Goal: Task Accomplishment & Management: Use online tool/utility

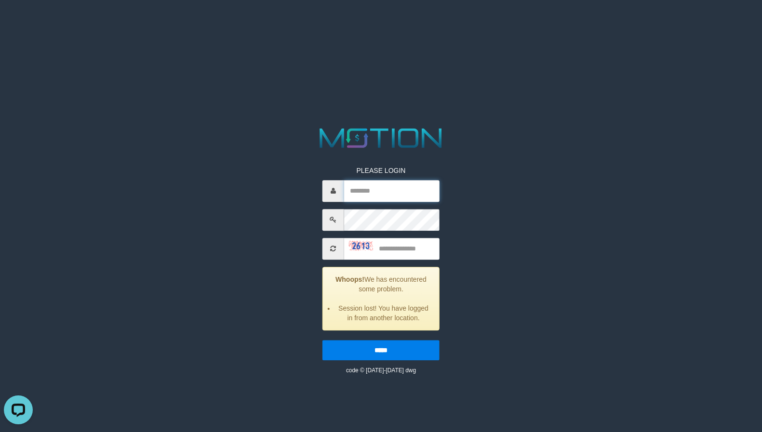
type input "*********"
click at [412, 254] on input "text" at bounding box center [391, 249] width 95 height 22
type input "****"
click at [322, 340] on input "*****" at bounding box center [380, 350] width 117 height 20
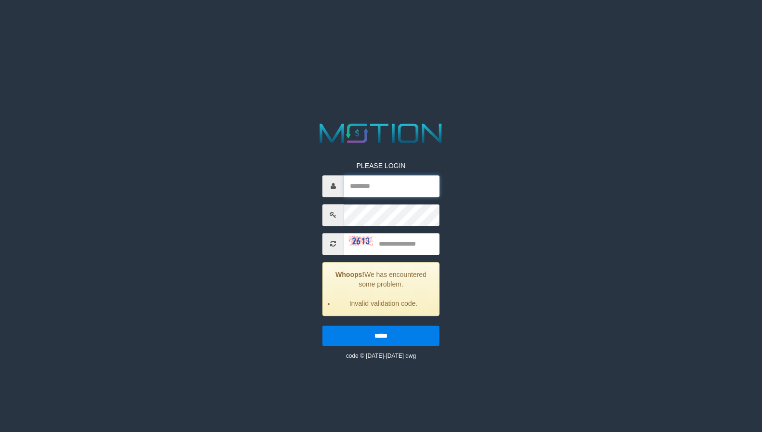
type input "*********"
click at [407, 253] on input "text" at bounding box center [391, 244] width 95 height 22
type input "****"
click at [322, 326] on input "*****" at bounding box center [380, 336] width 117 height 20
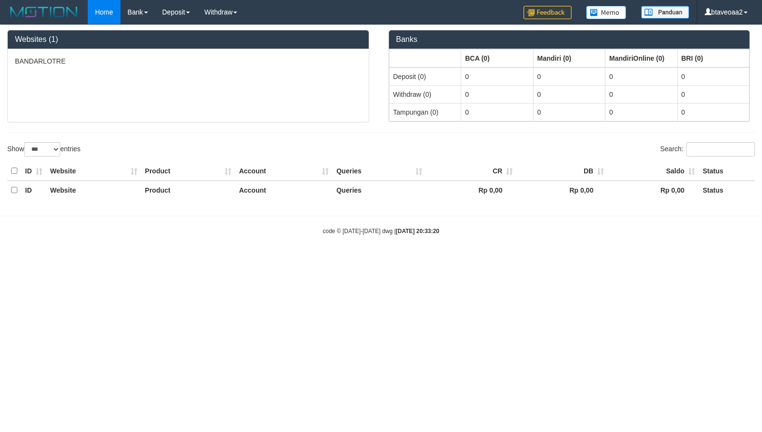
select select "***"
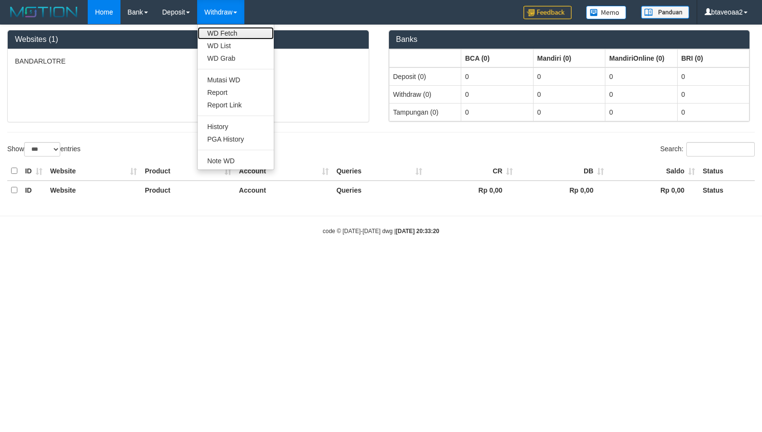
drag, startPoint x: 225, startPoint y: 35, endPoint x: 212, endPoint y: 35, distance: 13.0
click at [225, 35] on link "WD Fetch" at bounding box center [236, 33] width 76 height 13
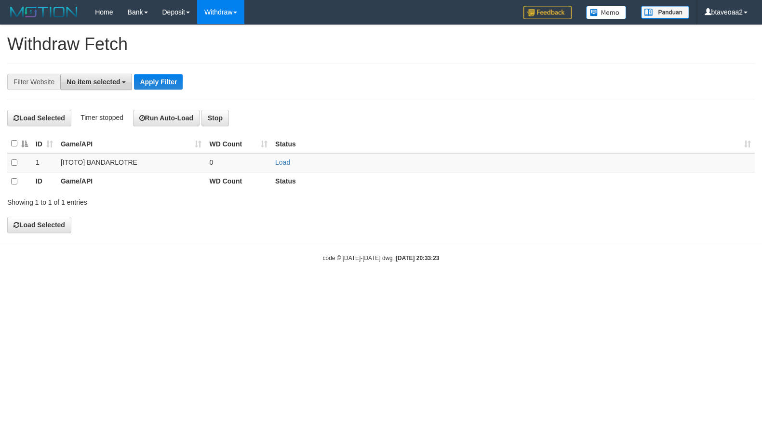
click at [92, 81] on span "No item selected" at bounding box center [92, 82] width 53 height 8
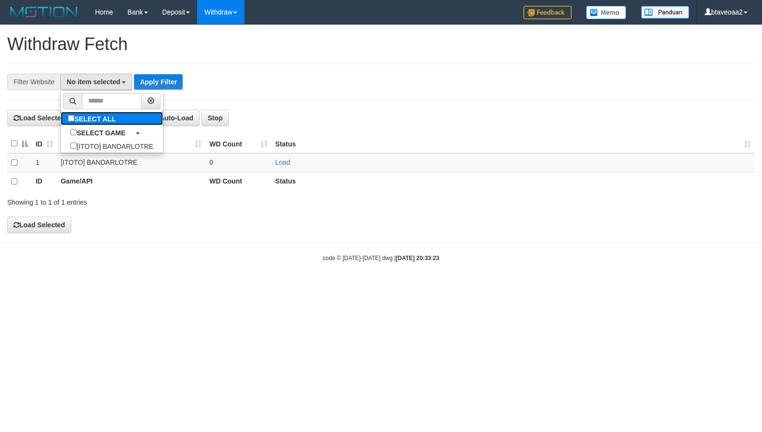
click at [96, 125] on label "SELECT ALL" at bounding box center [93, 118] width 65 height 13
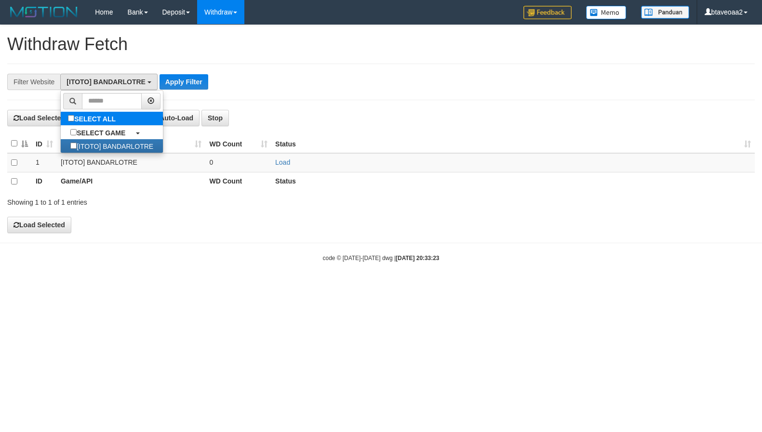
select select "****"
click at [193, 80] on div "**********" at bounding box center [380, 82] width 747 height 37
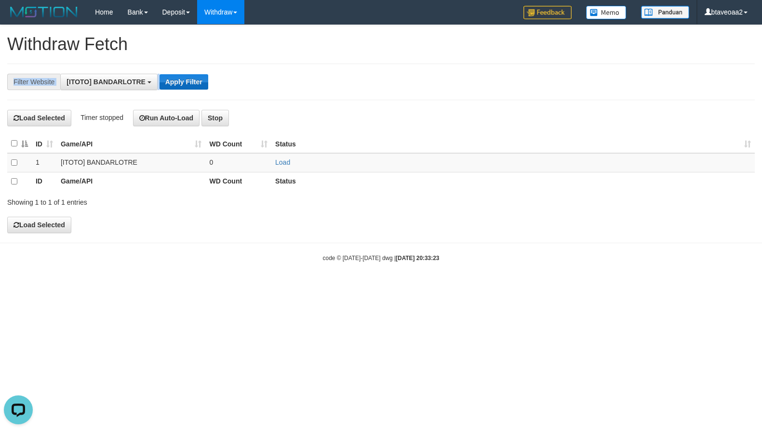
scroll to position [0, 0]
click at [191, 80] on button "Apply Filter" at bounding box center [183, 81] width 49 height 15
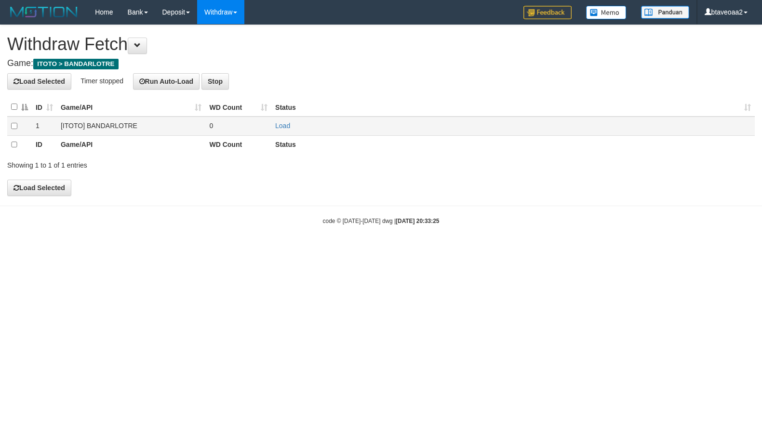
click at [285, 135] on td "Load" at bounding box center [512, 126] width 483 height 19
click at [283, 133] on td "Load" at bounding box center [512, 126] width 483 height 19
click at [283, 129] on link "Load" at bounding box center [282, 126] width 15 height 8
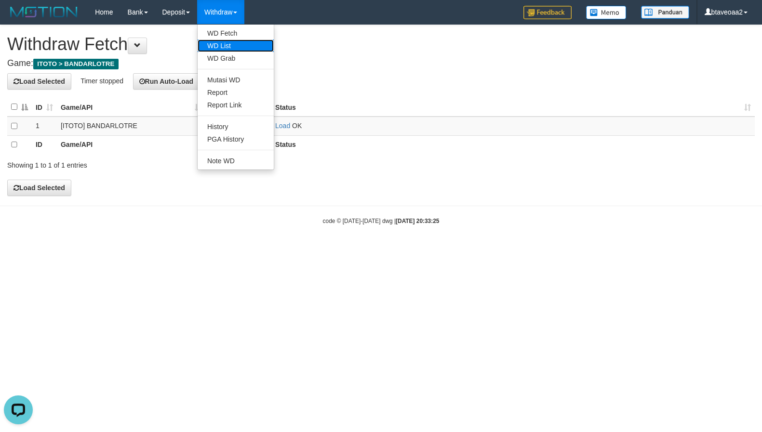
click at [228, 51] on link "WD List" at bounding box center [236, 46] width 76 height 13
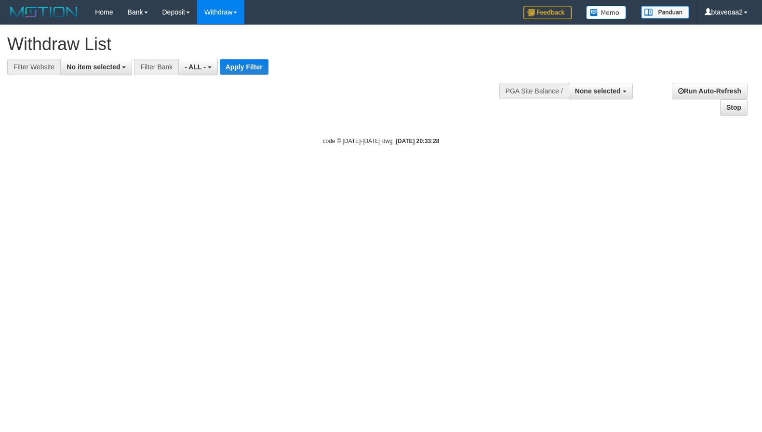
select select
click at [100, 71] on button "No item selected" at bounding box center [96, 67] width 72 height 16
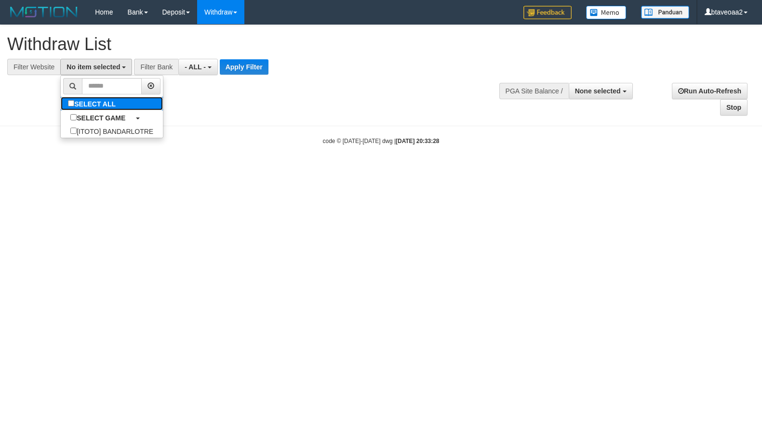
click at [103, 101] on label "SELECT ALL" at bounding box center [93, 103] width 65 height 13
select select "****"
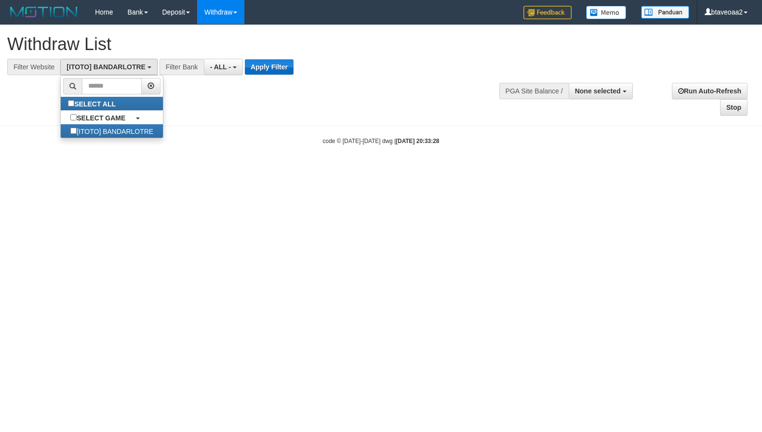
drag, startPoint x: 300, startPoint y: 62, endPoint x: 265, endPoint y: 71, distance: 36.2
click at [298, 62] on div "**********" at bounding box center [210, 67] width 421 height 16
click at [265, 71] on button "Apply Filter" at bounding box center [269, 66] width 49 height 15
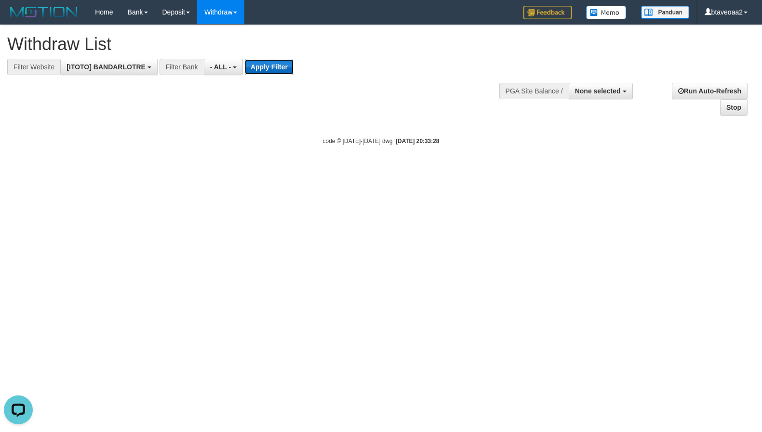
scroll to position [0, 0]
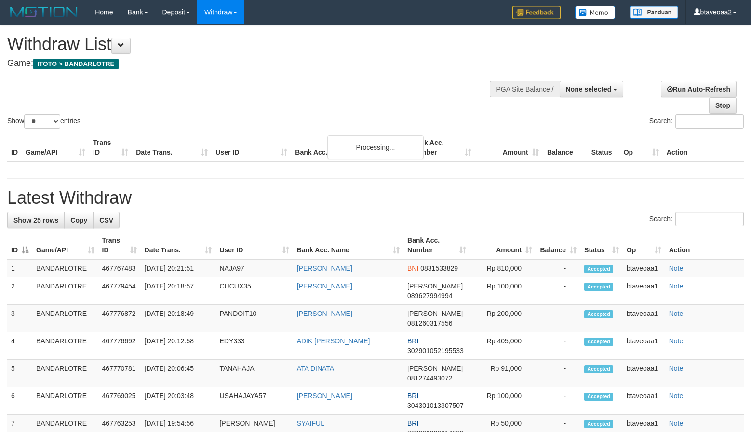
select select
select select "**"
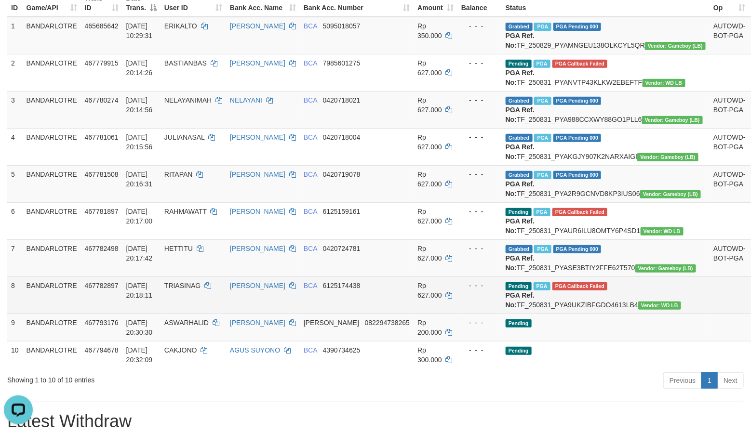
click at [193, 290] on span "TRIASINAG" at bounding box center [182, 286] width 36 height 8
click at [199, 290] on span "TRIASINAG" at bounding box center [182, 286] width 36 height 8
copy span "TRIASINAG"
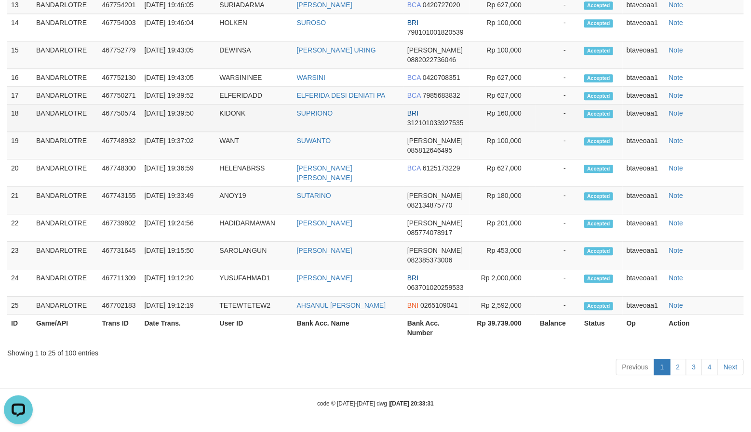
scroll to position [1012, 0]
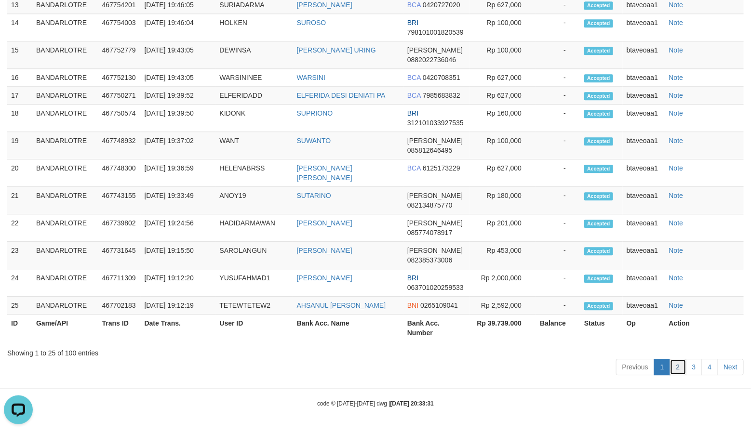
click at [681, 373] on link "2" at bounding box center [678, 367] width 16 height 16
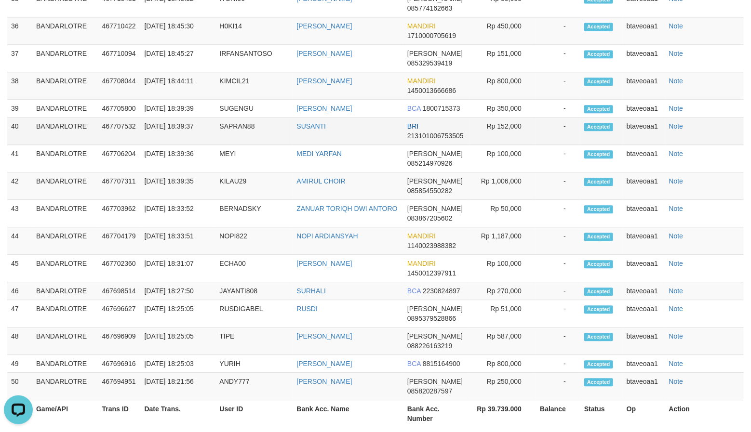
scroll to position [1058, 0]
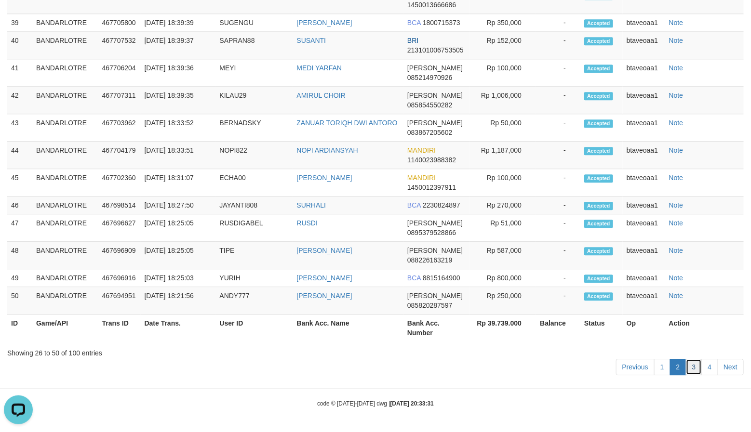
click at [688, 366] on link "3" at bounding box center [694, 367] width 16 height 16
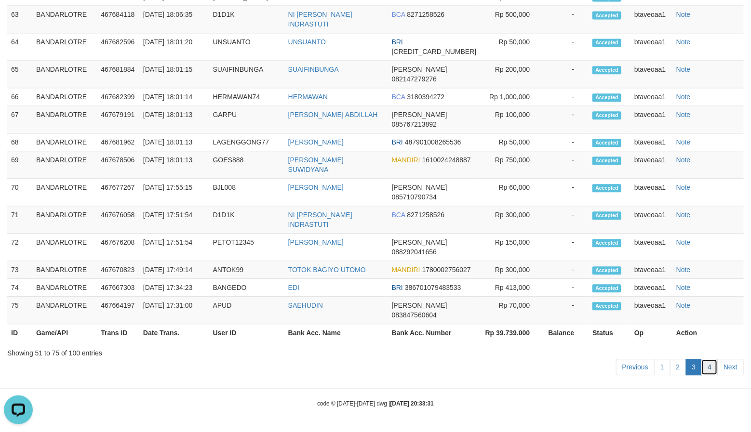
click at [707, 370] on link "4" at bounding box center [709, 367] width 16 height 16
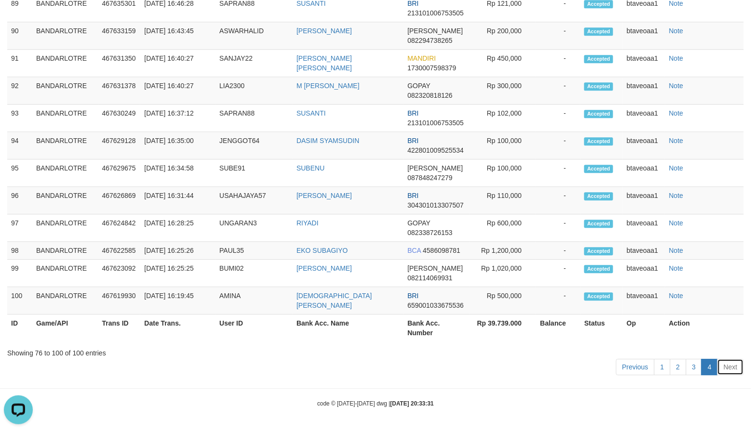
click at [724, 375] on link "Next" at bounding box center [730, 367] width 27 height 16
click at [728, 373] on link "Next" at bounding box center [730, 367] width 27 height 16
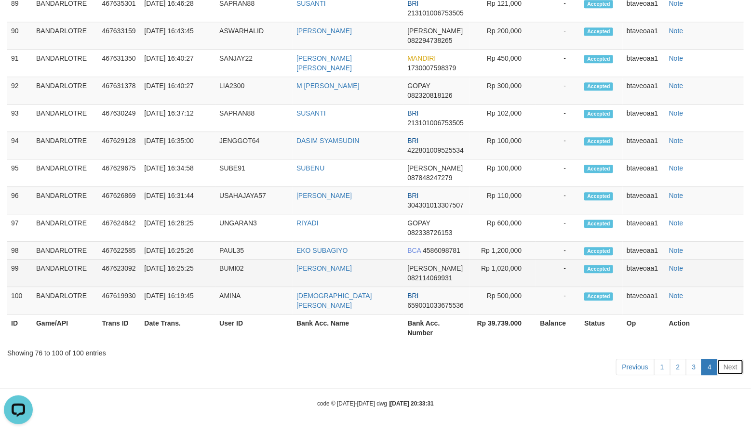
scroll to position [605, 0]
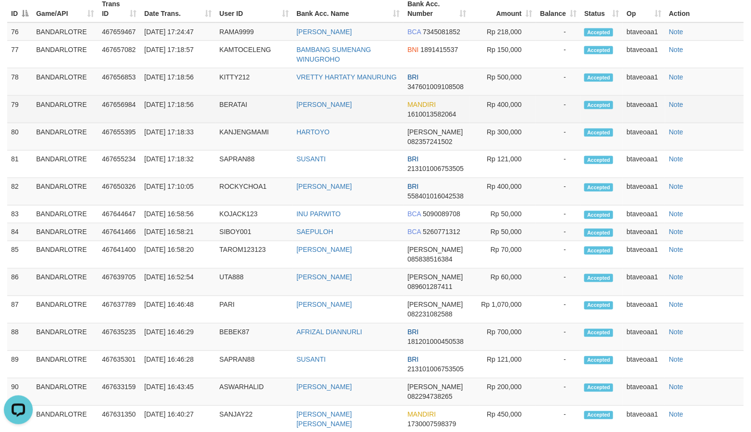
click at [230, 123] on td "BERATAI" at bounding box center [253, 109] width 77 height 27
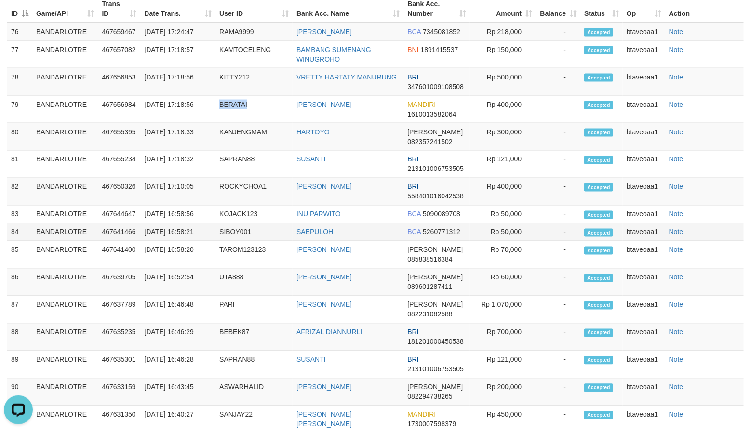
copy td "BERATAI"
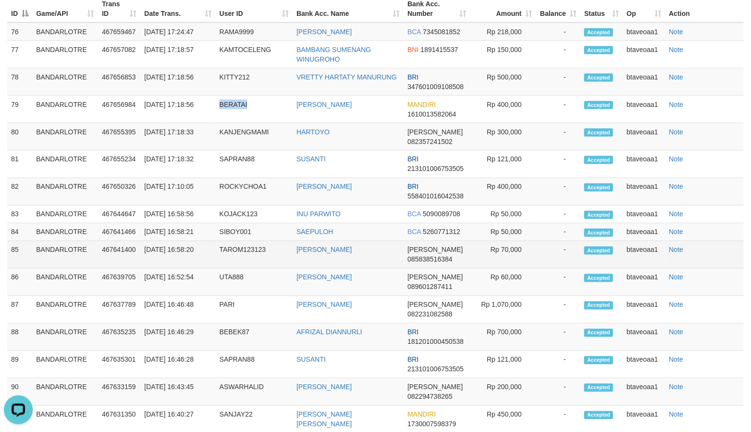
copy td "BERATAI"
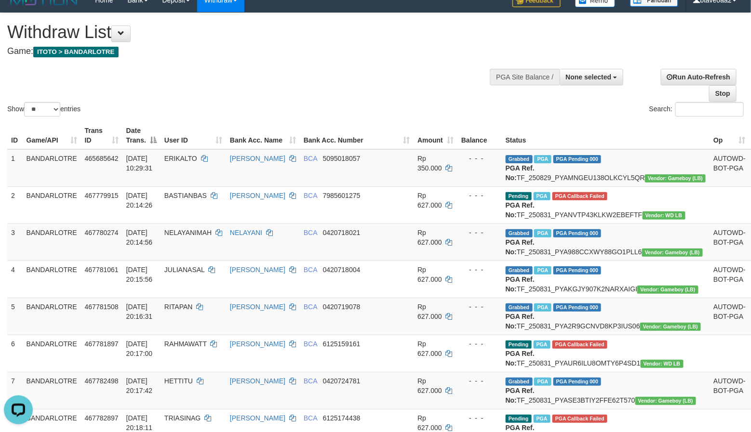
scroll to position [0, 0]
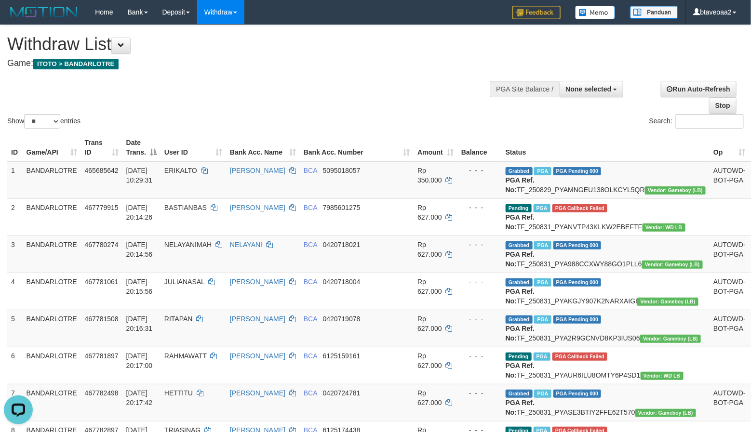
copy td "BERATAI"
drag, startPoint x: 372, startPoint y: 94, endPoint x: 395, endPoint y: 2, distance: 95.4
click at [375, 94] on div "Show ** ** ** *** entries Search:" at bounding box center [375, 78] width 751 height 106
click at [489, 52] on h1 "Withdraw List" at bounding box center [249, 44] width 484 height 19
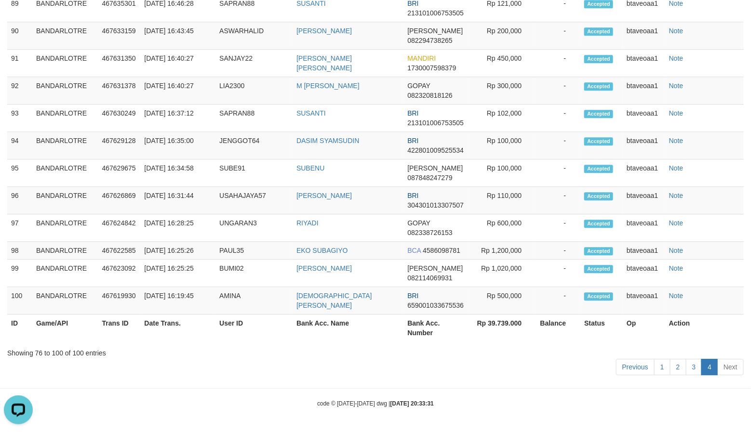
scroll to position [1049, 0]
click at [729, 366] on link "Next" at bounding box center [730, 367] width 27 height 16
click at [730, 366] on link "Next" at bounding box center [730, 367] width 27 height 16
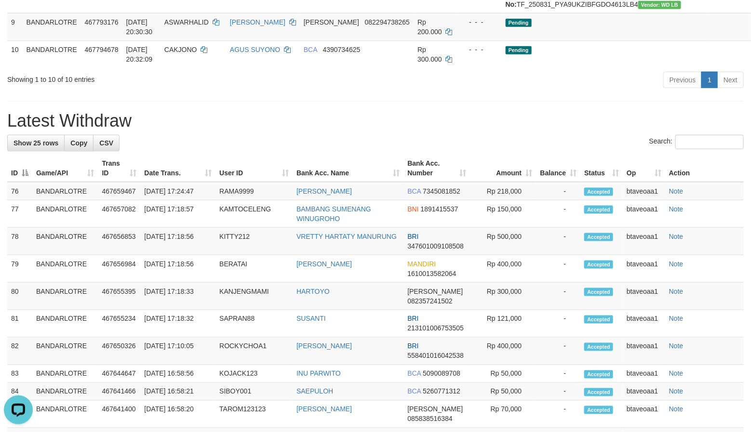
scroll to position [470, 0]
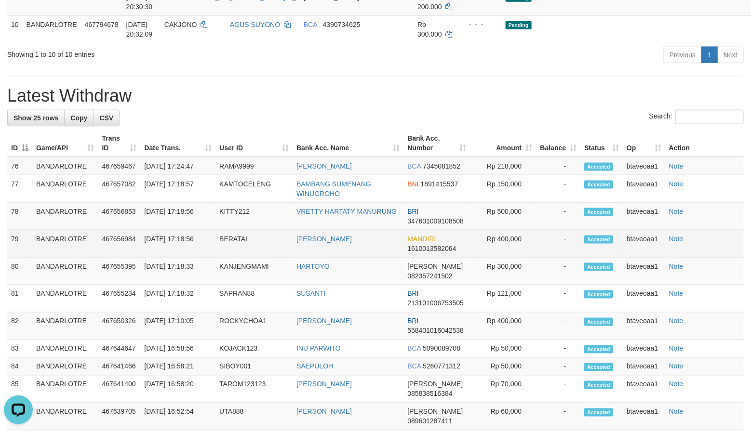
click at [219, 258] on td "BERATAI" at bounding box center [253, 243] width 77 height 27
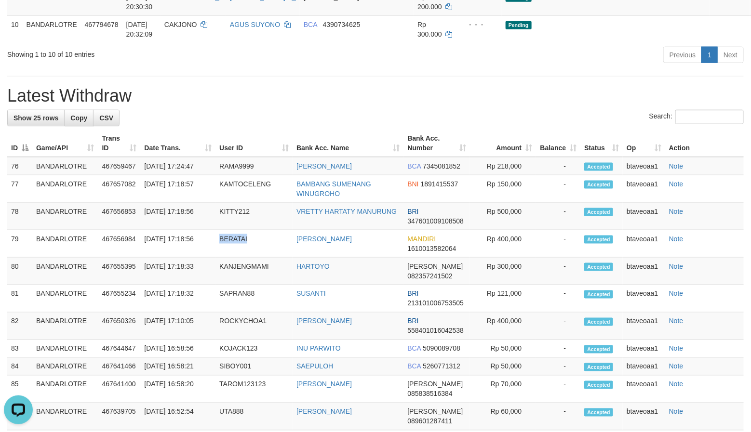
copy td "BERATAI"
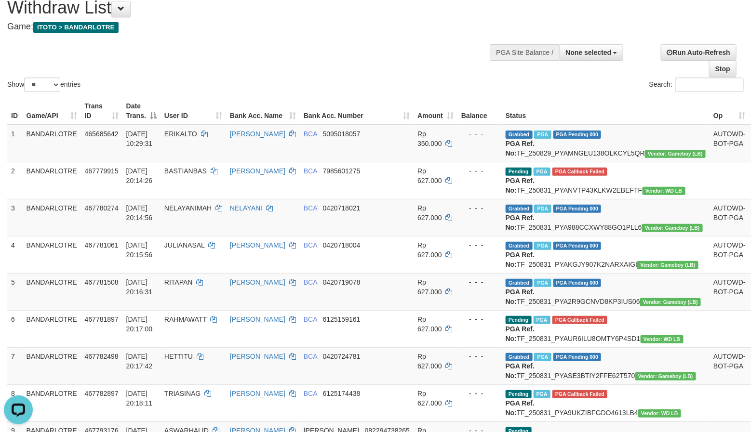
scroll to position [0, 0]
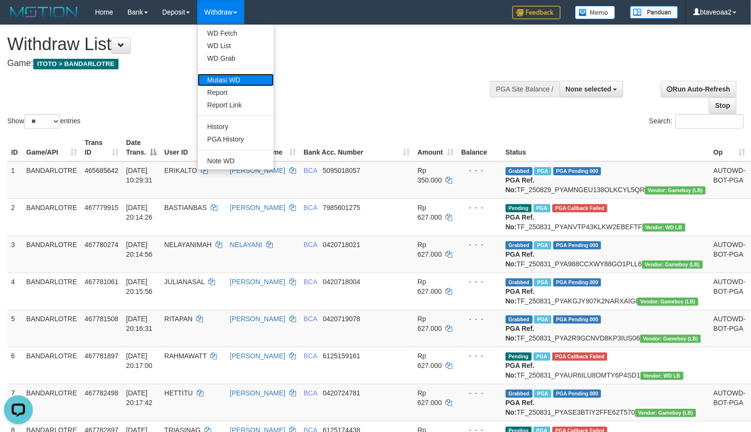
click at [249, 79] on link "Mutasi WD" at bounding box center [236, 80] width 76 height 13
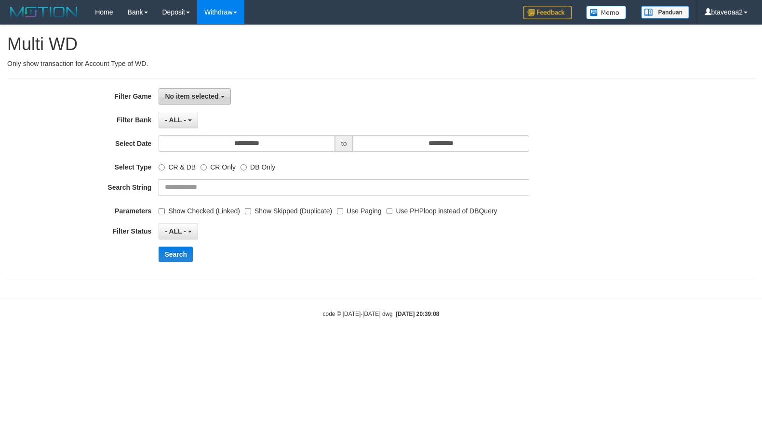
click at [202, 97] on span "No item selected" at bounding box center [191, 97] width 53 height 8
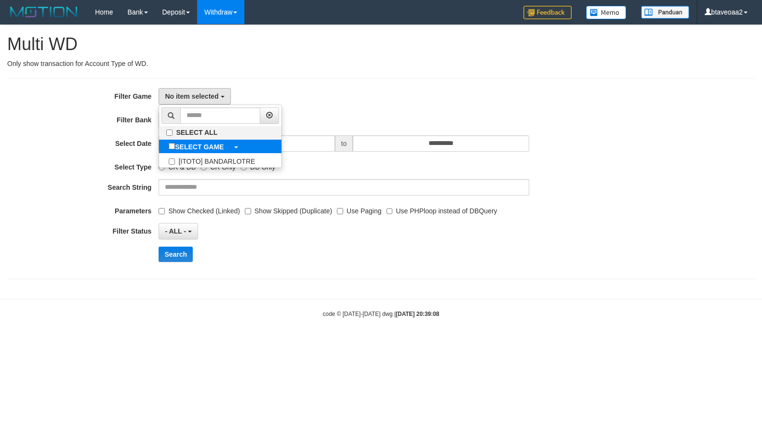
click at [223, 151] on b "SELECT GAME" at bounding box center [199, 147] width 49 height 8
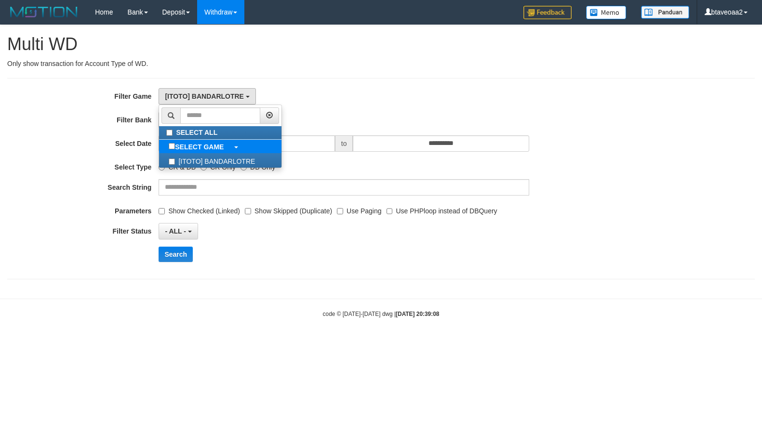
select select "****"
click at [350, 68] on p "Only show transaction for Account Type of WD." at bounding box center [380, 64] width 747 height 10
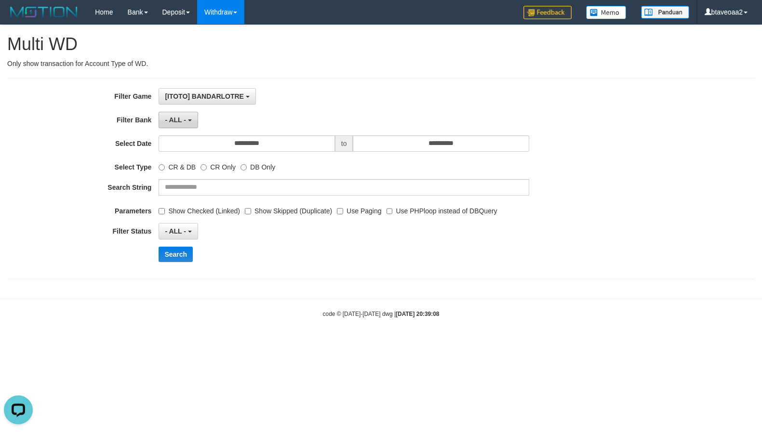
click at [182, 119] on span "- ALL -" at bounding box center [175, 120] width 21 height 8
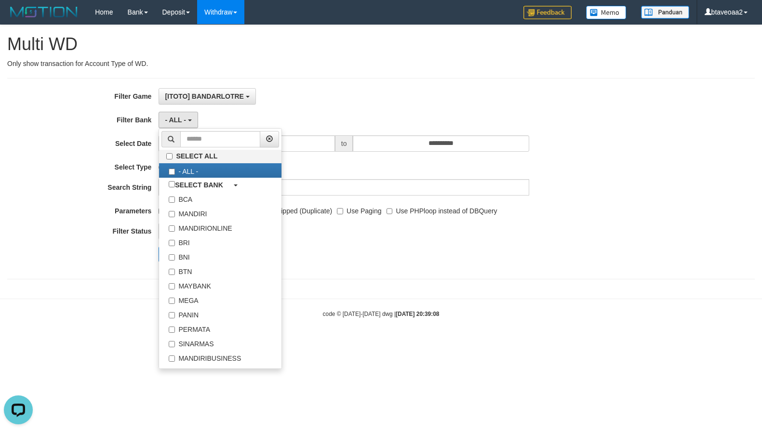
click at [345, 87] on div "**********" at bounding box center [380, 178] width 747 height 201
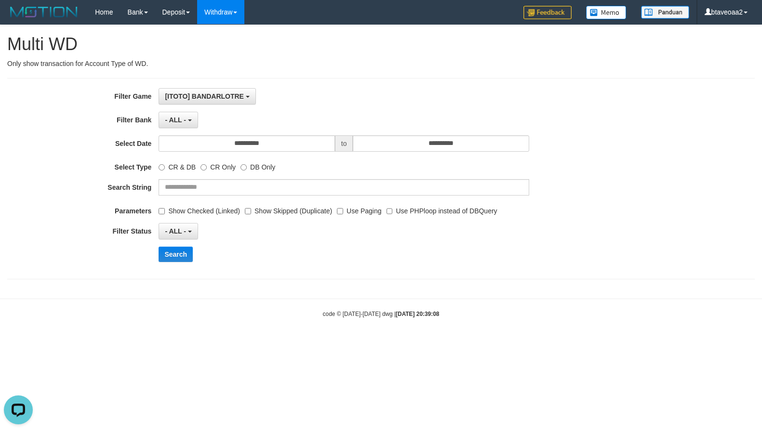
click at [256, 155] on div "**********" at bounding box center [317, 178] width 635 height 181
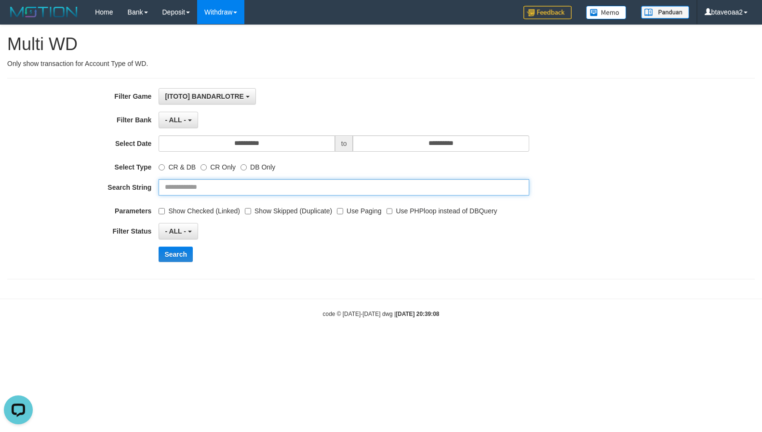
click at [207, 196] on input "text" at bounding box center [344, 187] width 371 height 16
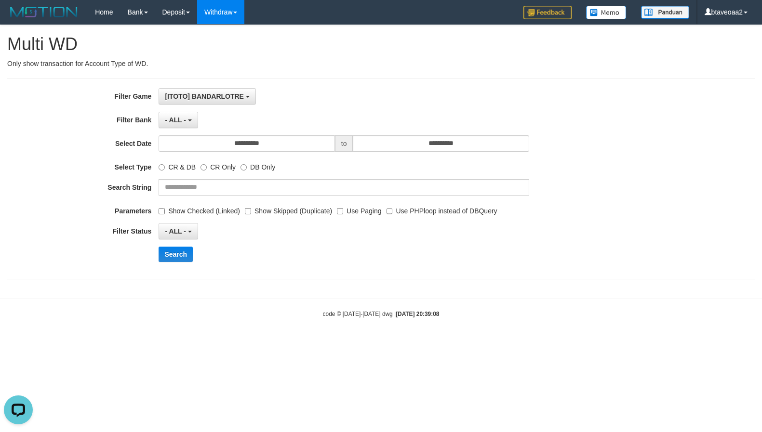
drag, startPoint x: 317, startPoint y: 22, endPoint x: 277, endPoint y: 72, distance: 64.8
click at [318, 29] on body "Toggle navigation Home Bank Account List Load By Website Group [ITOTO] BANDARLO…" at bounding box center [381, 171] width 762 height 343
click at [240, 7] on link "Withdraw" at bounding box center [220, 12] width 47 height 24
drag, startPoint x: 240, startPoint y: 7, endPoint x: 185, endPoint y: 21, distance: 56.6
click at [199, 18] on link "Withdraw" at bounding box center [220, 12] width 47 height 24
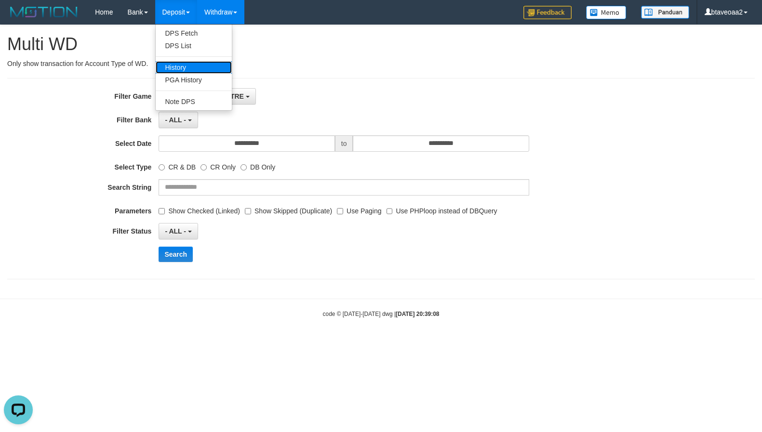
click at [216, 71] on link "History" at bounding box center [194, 67] width 76 height 13
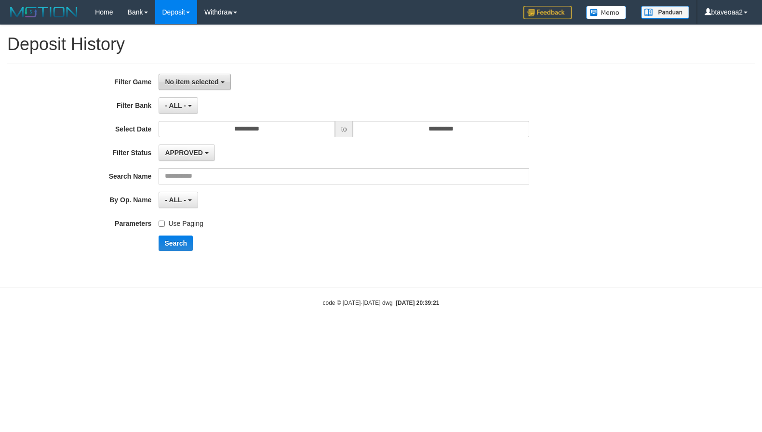
click at [175, 86] on button "No item selected" at bounding box center [195, 82] width 72 height 16
click at [245, 78] on div "No item selected SELECT ALL [ITOTO] BANDARLOTRE" at bounding box center [344, 82] width 371 height 16
click at [184, 106] on span "- ALL -" at bounding box center [175, 106] width 21 height 8
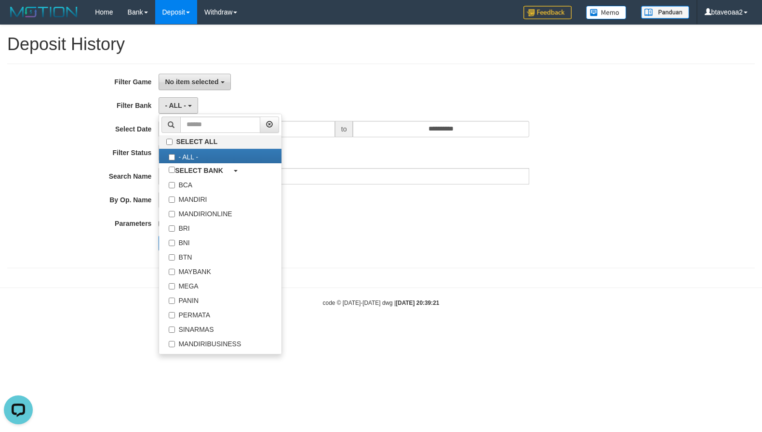
click at [215, 75] on button "No item selected" at bounding box center [195, 82] width 72 height 16
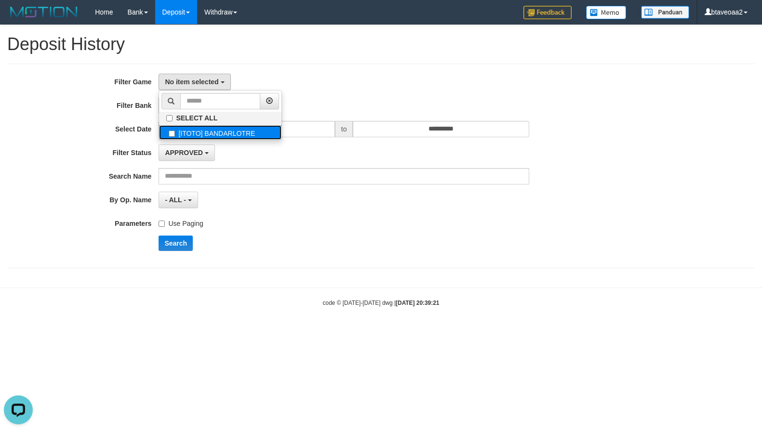
click at [211, 132] on label "[ITOTO] BANDARLOTRE" at bounding box center [220, 132] width 122 height 14
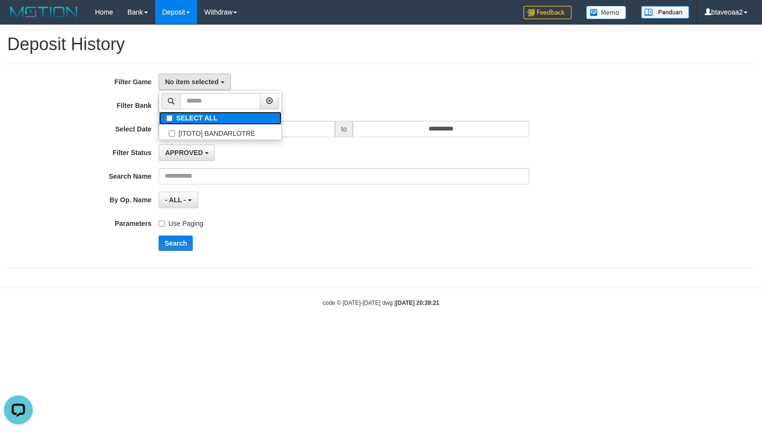
click at [210, 120] on label "SELECT ALL" at bounding box center [220, 118] width 122 height 13
select select "****"
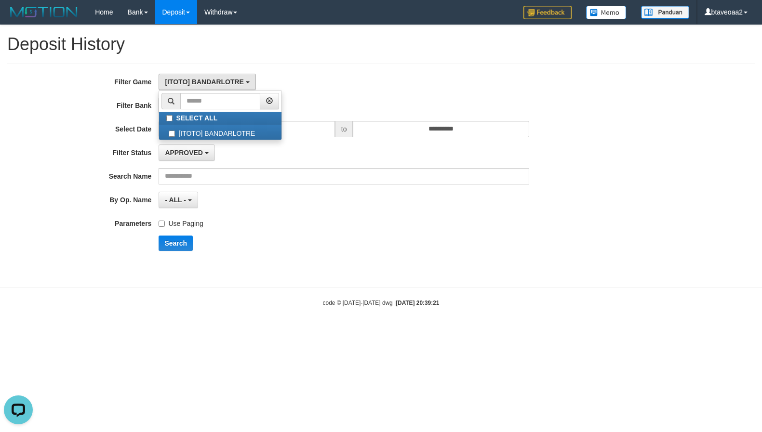
click at [325, 43] on h1 "Deposit History" at bounding box center [380, 44] width 747 height 19
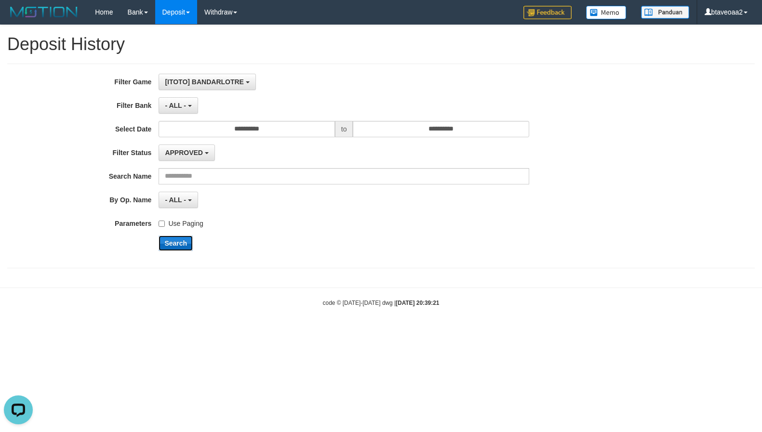
click at [188, 245] on button "Search" at bounding box center [176, 243] width 34 height 15
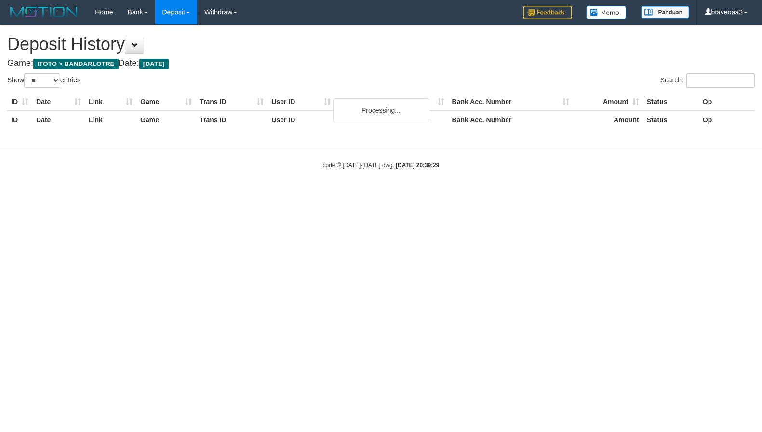
select select "**"
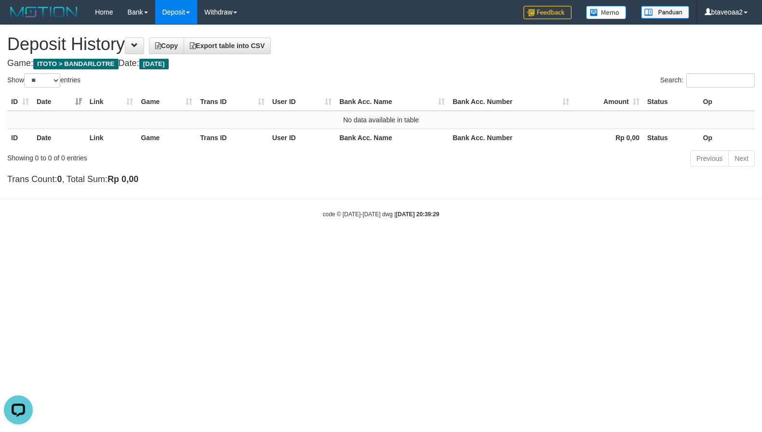
click at [151, 49] on h1 "Deposit History Copy Export table into CSV" at bounding box center [380, 44] width 747 height 19
click at [129, 45] on h1 "Deposit History Copy Export table into CSV" at bounding box center [380, 44] width 747 height 19
click at [132, 48] on button at bounding box center [134, 46] width 19 height 16
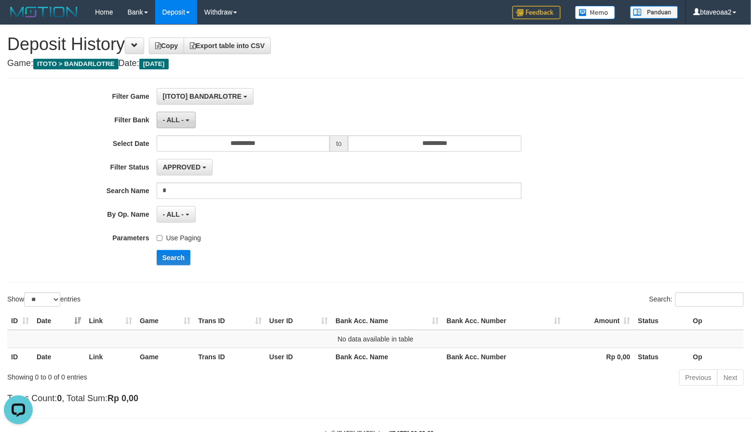
click at [162, 123] on button "- ALL -" at bounding box center [176, 120] width 39 height 16
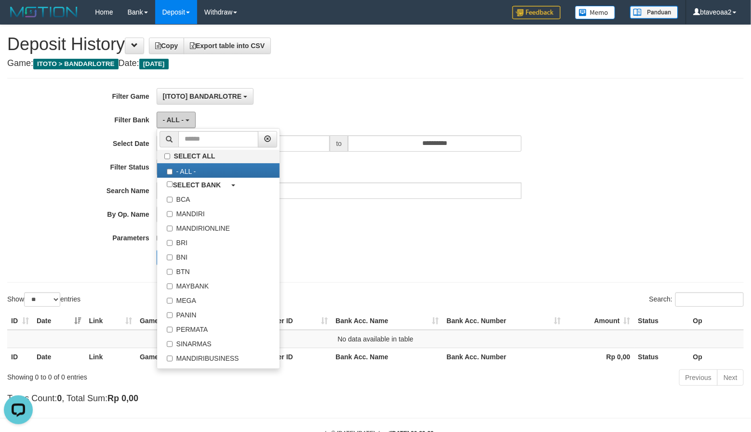
click at [163, 123] on span "- ALL -" at bounding box center [173, 120] width 21 height 8
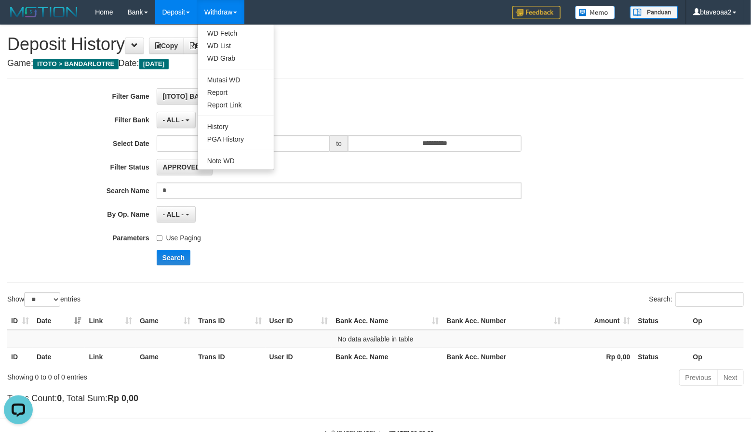
click at [217, 19] on link "Withdraw" at bounding box center [220, 12] width 47 height 24
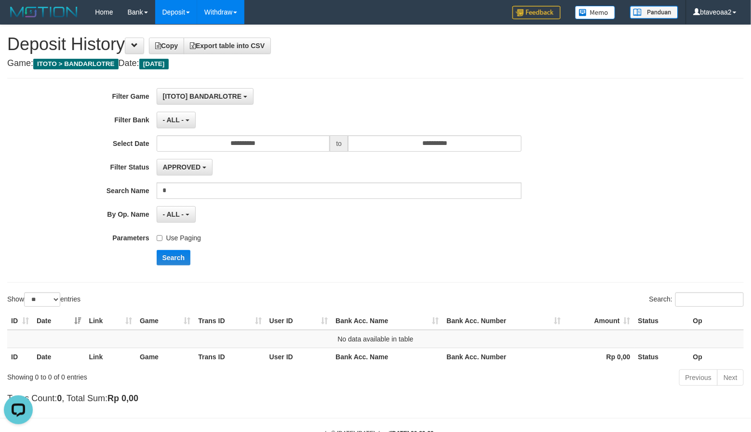
click at [213, 16] on link "Withdraw" at bounding box center [220, 12] width 47 height 24
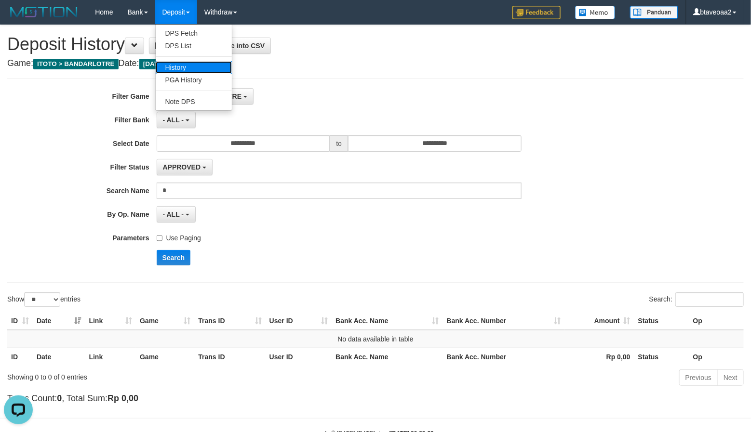
click at [191, 70] on link "History" at bounding box center [194, 67] width 76 height 13
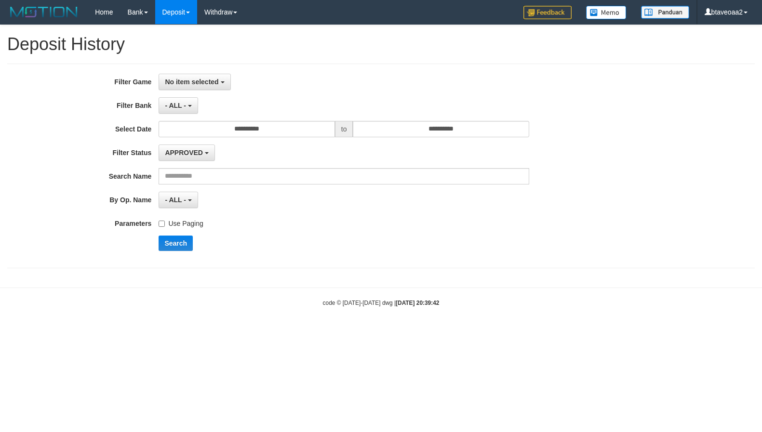
select select
click at [171, 84] on span "No item selected" at bounding box center [191, 82] width 53 height 8
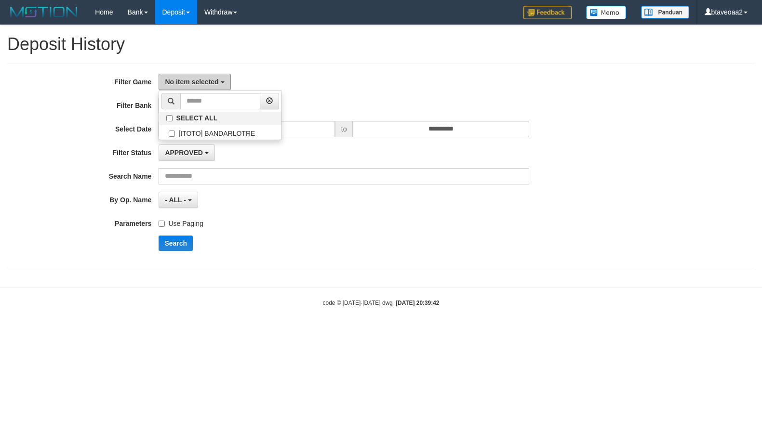
click at [171, 84] on span "No item selected" at bounding box center [191, 82] width 53 height 8
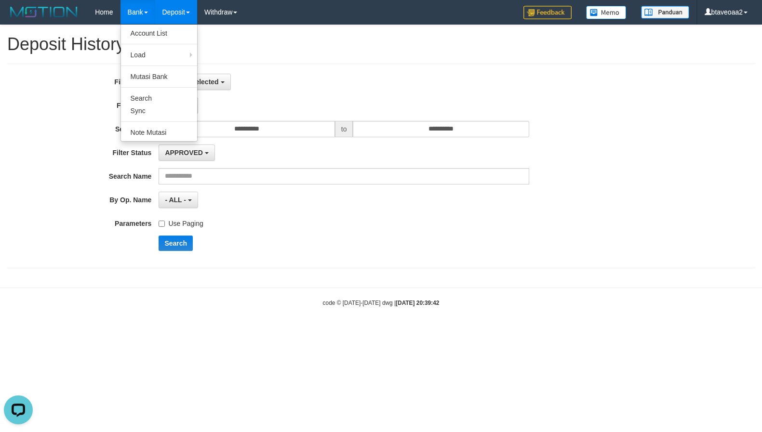
click at [128, 11] on link "Bank" at bounding box center [137, 12] width 35 height 24
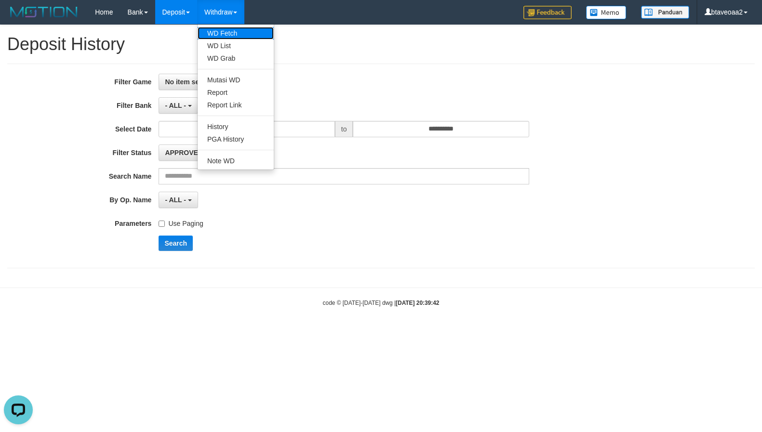
click at [223, 33] on link "WD Fetch" at bounding box center [236, 33] width 76 height 13
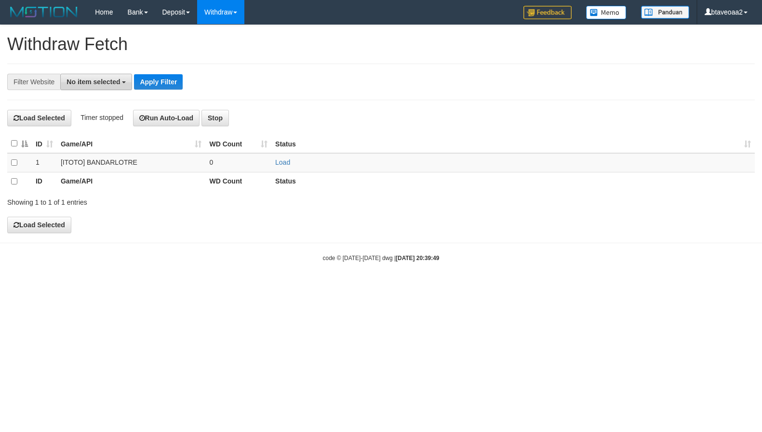
click at [95, 87] on button "No item selected" at bounding box center [96, 82] width 72 height 16
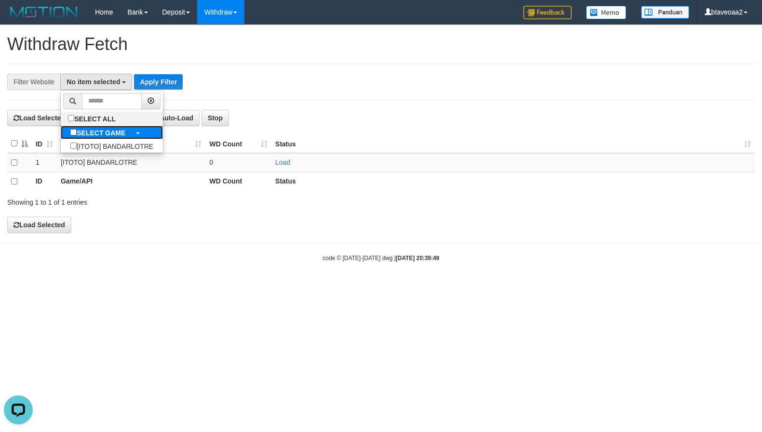
click at [122, 136] on b "SELECT GAME" at bounding box center [101, 133] width 49 height 8
select select "****"
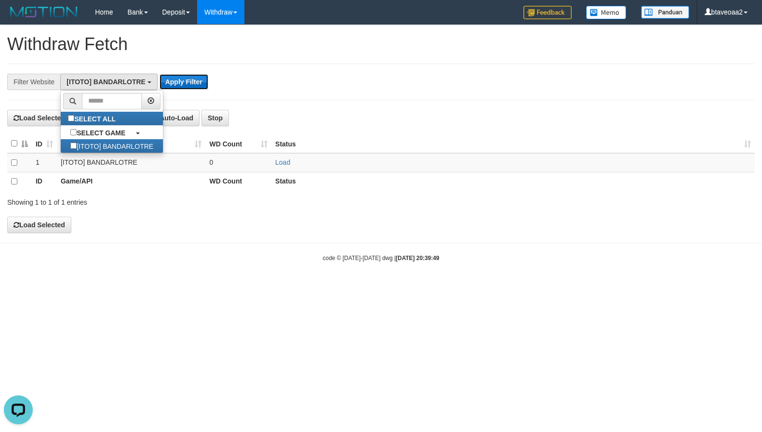
click at [194, 84] on button "Apply Filter" at bounding box center [183, 81] width 49 height 15
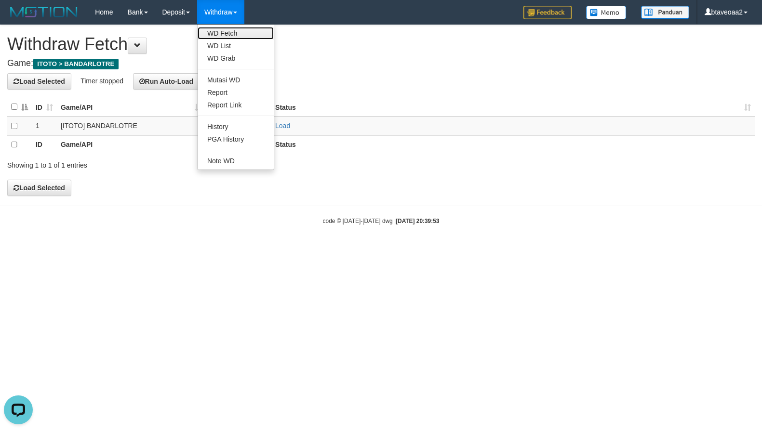
drag, startPoint x: 221, startPoint y: 30, endPoint x: 198, endPoint y: 71, distance: 46.6
click at [221, 30] on link "WD Fetch" at bounding box center [236, 33] width 76 height 13
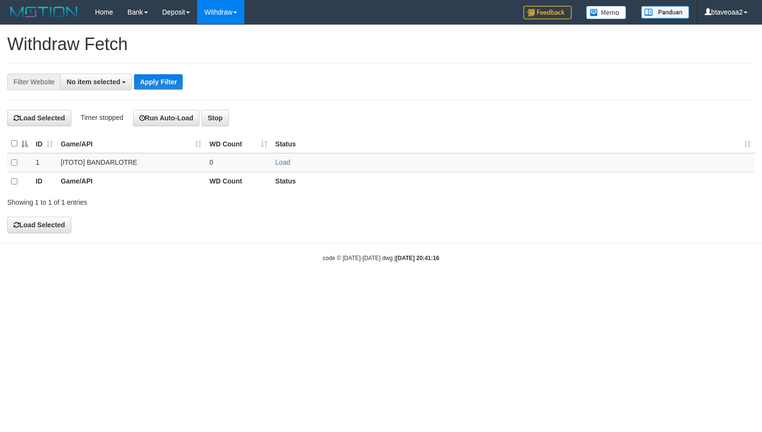
select select
click at [119, 81] on span "No item selected" at bounding box center [92, 82] width 53 height 8
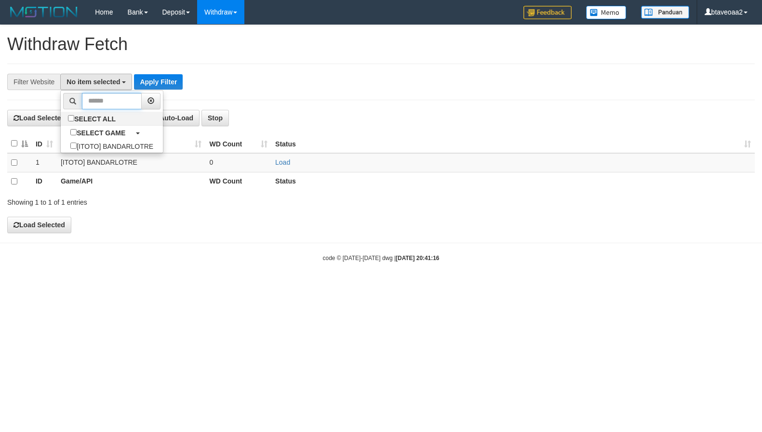
click at [110, 107] on input "text" at bounding box center [112, 101] width 60 height 16
click at [113, 117] on label "SELECT ALL" at bounding box center [93, 118] width 65 height 13
click at [184, 82] on div "**********" at bounding box center [317, 82] width 635 height 16
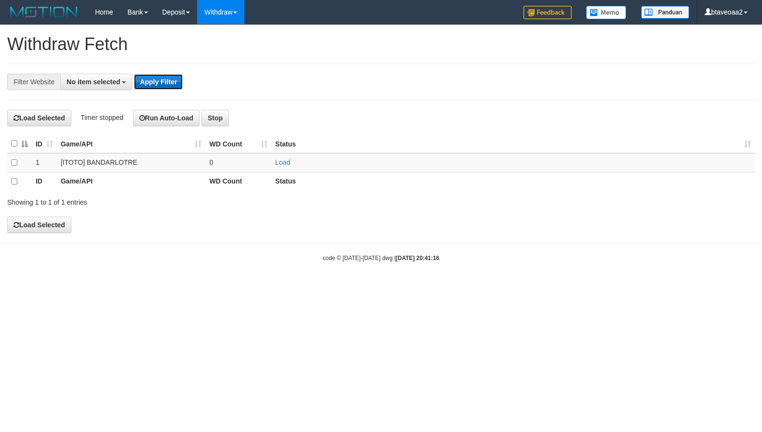
click at [174, 81] on button "Apply Filter" at bounding box center [158, 81] width 49 height 15
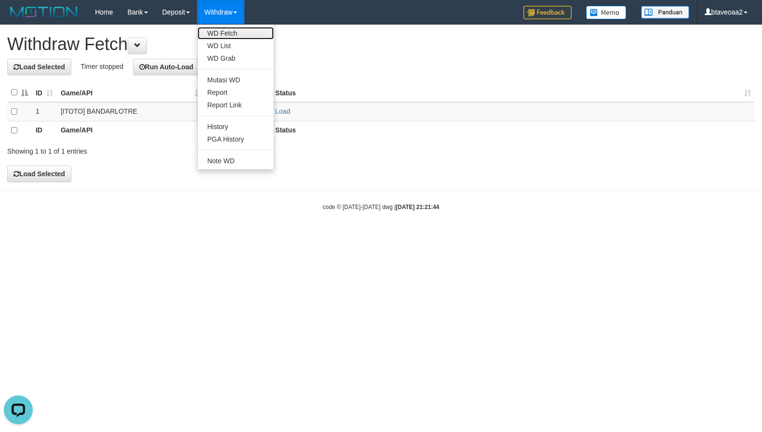
drag, startPoint x: 240, startPoint y: 35, endPoint x: 217, endPoint y: 34, distance: 22.7
click at [240, 35] on link "WD Fetch" at bounding box center [236, 33] width 76 height 13
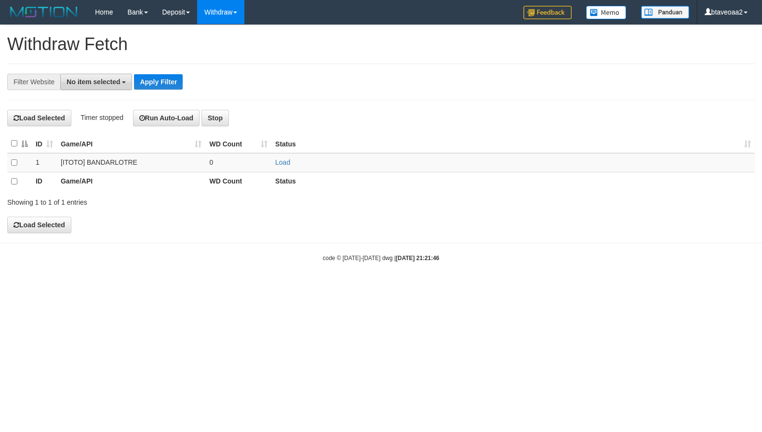
click at [103, 82] on span "No item selected" at bounding box center [92, 82] width 53 height 8
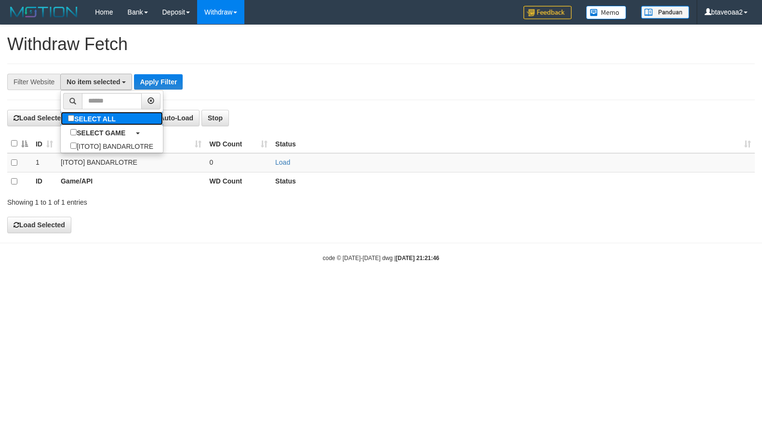
click at [111, 113] on label "SELECT ALL" at bounding box center [93, 118] width 65 height 13
select select "****"
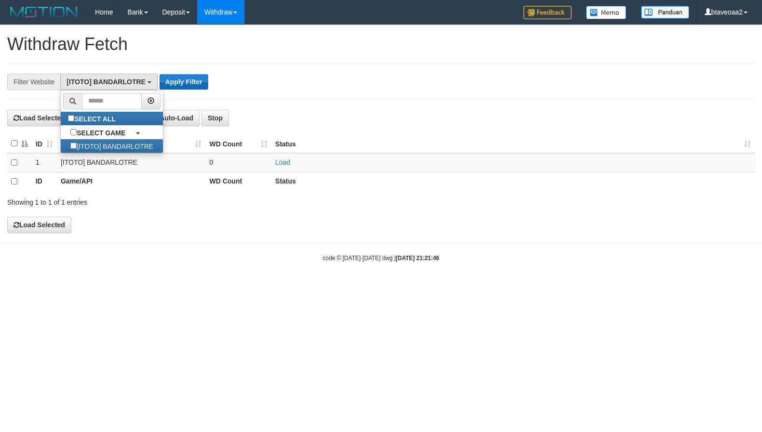
scroll to position [9, 0]
click at [192, 84] on button "Apply Filter" at bounding box center [183, 81] width 49 height 15
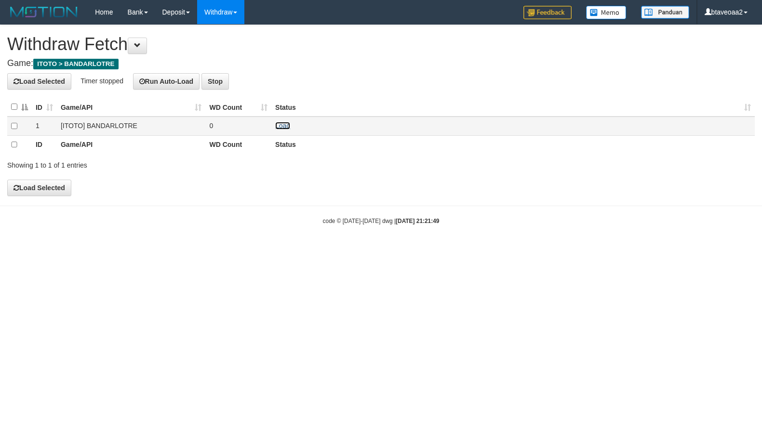
click at [280, 128] on link "Load" at bounding box center [282, 126] width 15 height 8
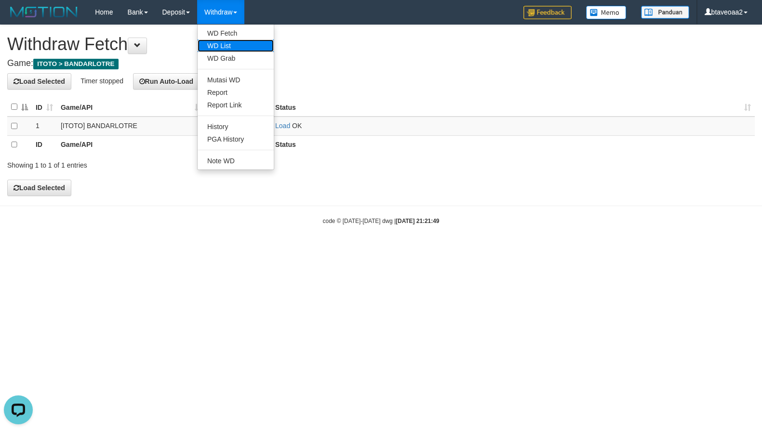
click at [233, 45] on link "WD List" at bounding box center [236, 46] width 76 height 13
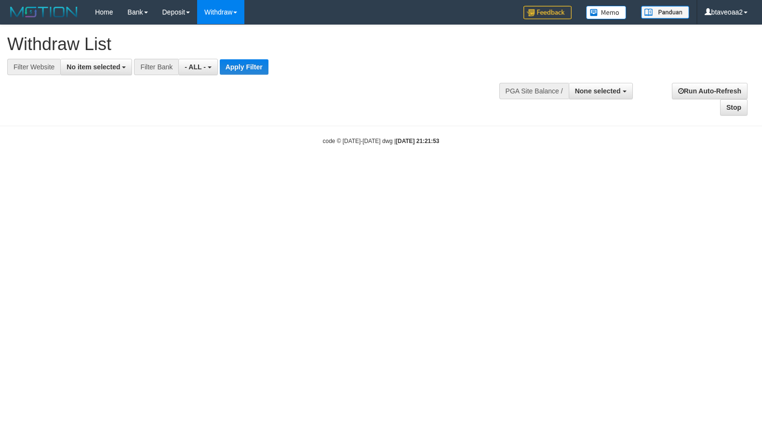
select select
click at [107, 72] on button "No item selected" at bounding box center [96, 67] width 72 height 16
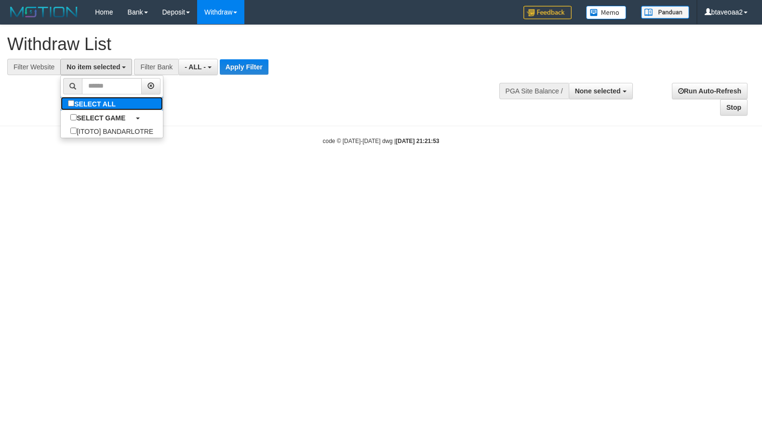
click at [119, 106] on label "SELECT ALL" at bounding box center [93, 103] width 65 height 13
select select "****"
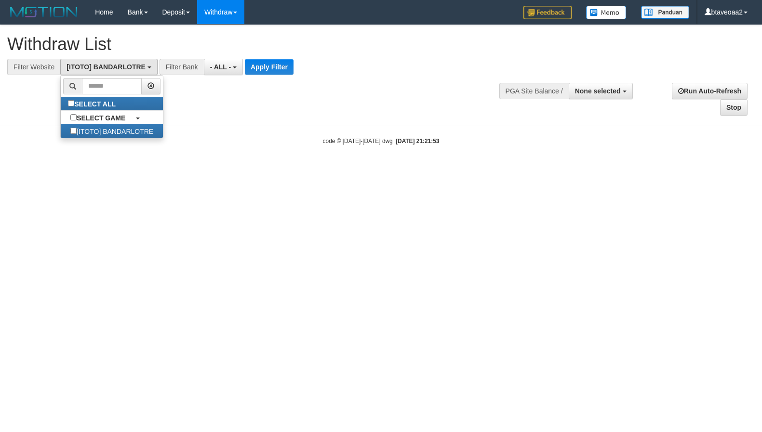
drag, startPoint x: 293, startPoint y: 55, endPoint x: 272, endPoint y: 58, distance: 21.9
click at [288, 55] on div "**********" at bounding box center [256, 50] width 498 height 50
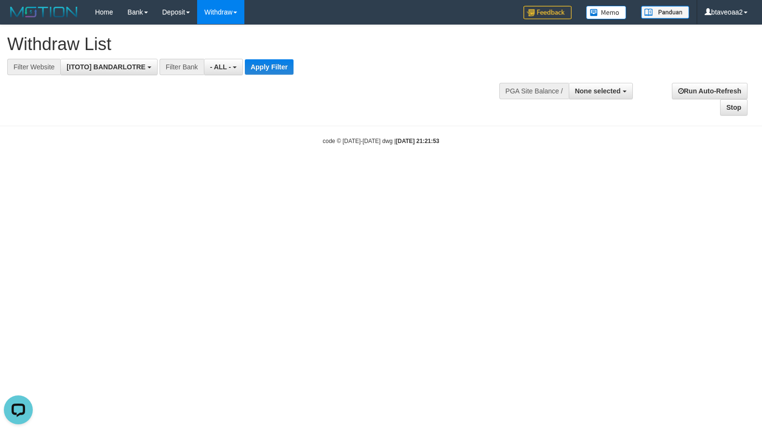
scroll to position [0, 0]
click at [272, 59] on div "**********" at bounding box center [210, 67] width 421 height 16
click at [264, 56] on div "**********" at bounding box center [256, 50] width 498 height 50
click at [264, 64] on button "Apply Filter" at bounding box center [269, 66] width 49 height 15
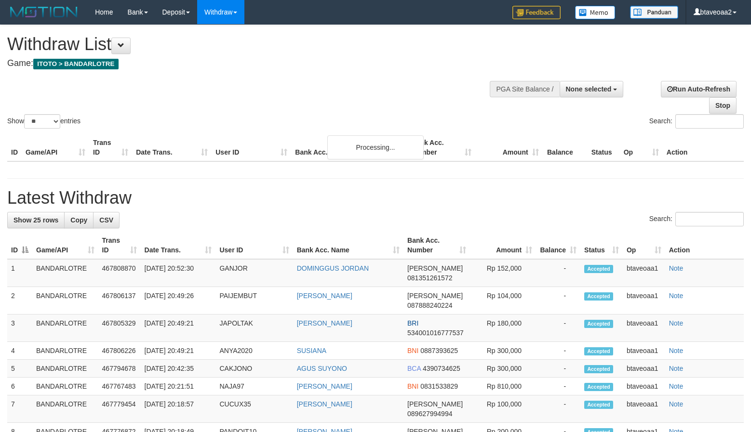
select select
select select "**"
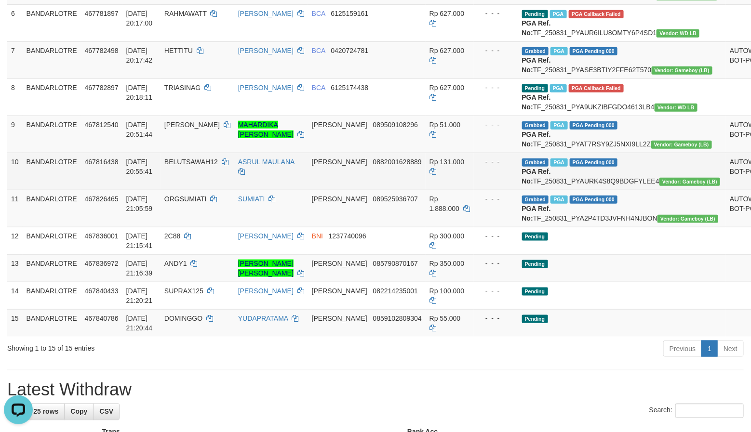
scroll to position [282, 0]
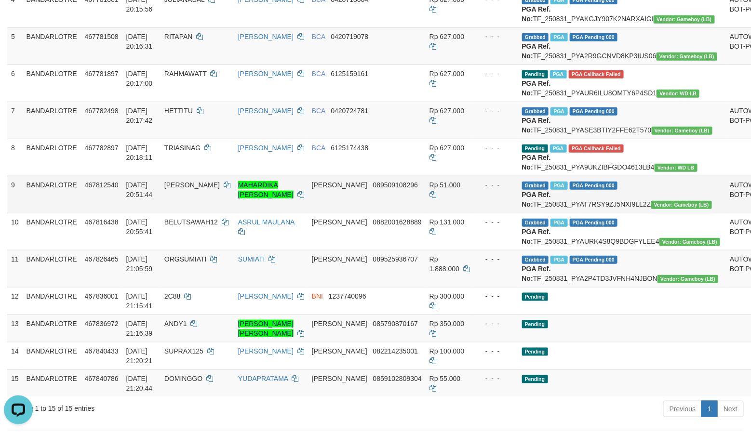
click at [572, 213] on td "Grabbed PGA PGA Pending 000 PGA Ref. No: TF_250831_PYAT7RSY9ZJ5NXI9LL2Z Vendor:…" at bounding box center [622, 194] width 208 height 37
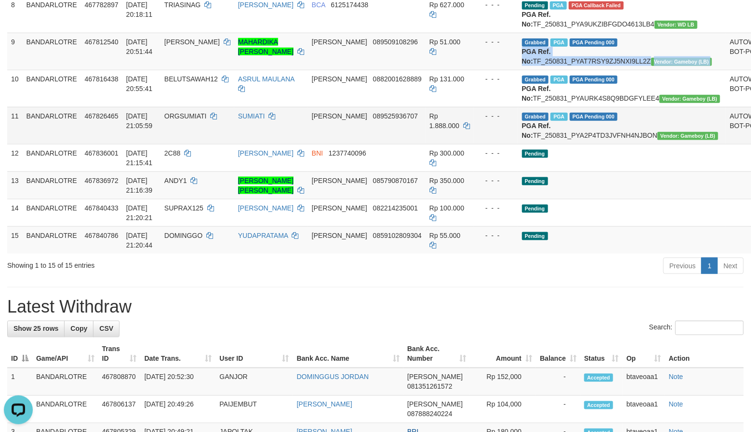
scroll to position [427, 0]
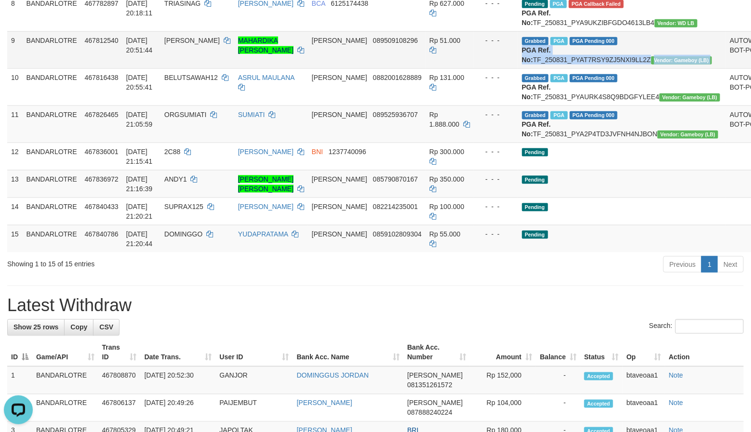
click at [570, 68] on td "Grabbed PGA PGA Pending 000 PGA Ref. No: TF_250831_PYAT7RSY9ZJ5NXI9LL2Z Vendor:…" at bounding box center [622, 49] width 208 height 37
click at [574, 68] on td "Grabbed PGA PGA Pending 000 PGA Ref. No: TF_250831_PYAT7RSY9ZJ5NXI9LL2Z Vendor:…" at bounding box center [622, 49] width 208 height 37
copy td "TF_250831_PYAT7RSY9ZJ5NXI9LL2Z"
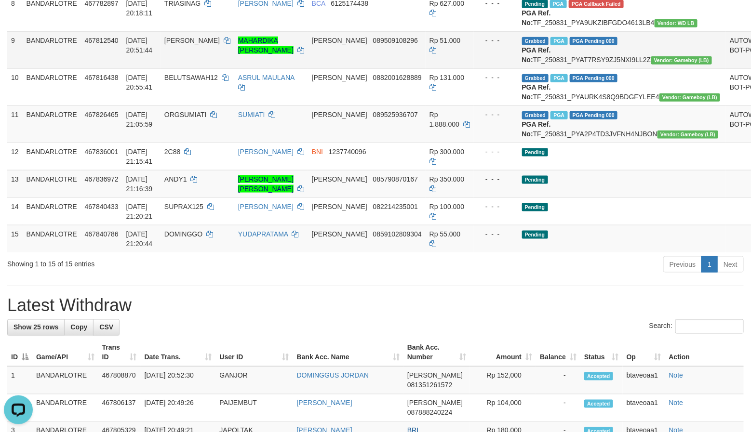
click at [191, 44] on span "[PERSON_NAME]" at bounding box center [191, 41] width 55 height 8
click at [185, 44] on span "[PERSON_NAME]" at bounding box center [191, 41] width 55 height 8
copy span "[PERSON_NAME]"
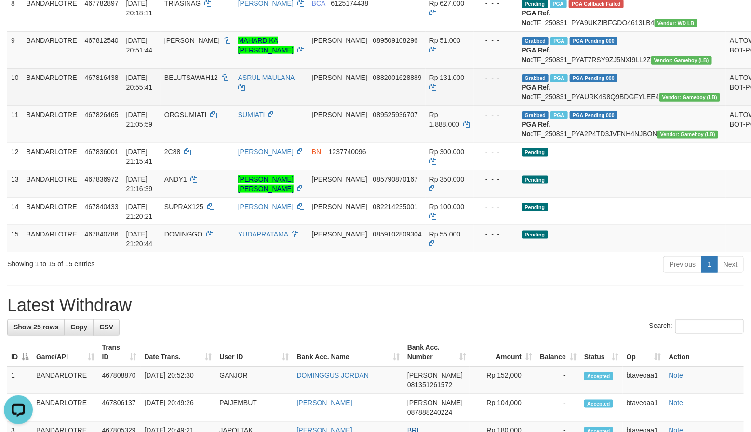
click at [584, 106] on td "Grabbed PGA PGA Pending 000 PGA Ref. No: TF_250831_PYAURK4S8Q9BDGFYLEE4 Vendor:…" at bounding box center [622, 86] width 208 height 37
click at [577, 106] on td "Grabbed PGA PGA Pending 000 PGA Ref. No: TF_250831_PYAURK4S8Q9BDGFYLEE4 Vendor:…" at bounding box center [622, 86] width 208 height 37
click at [585, 106] on td "Grabbed PGA PGA Pending 000 PGA Ref. No: TF_250831_PYAURK4S8Q9BDGFYLEE4 Vendor:…" at bounding box center [622, 86] width 208 height 37
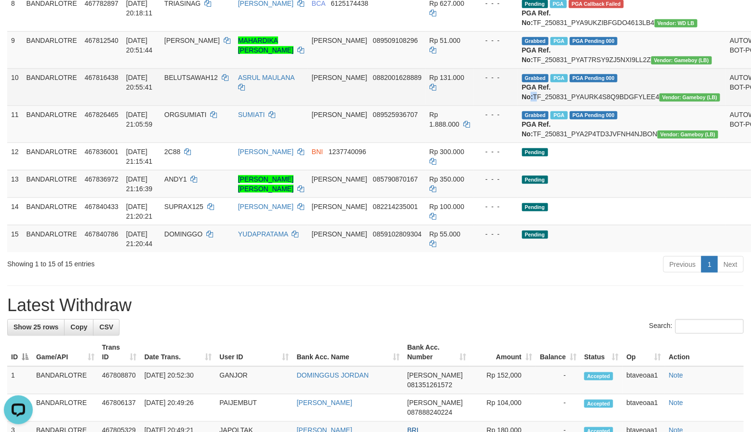
click at [585, 106] on td "Grabbed PGA PGA Pending 000 PGA Ref. No: TF_250831_PYAURK4S8Q9BDGFYLEE4 Vendor:…" at bounding box center [622, 86] width 208 height 37
click at [587, 106] on td "Grabbed PGA PGA Pending 000 PGA Ref. No: TF_250831_PYAURK4S8Q9BDGFYLEE4 Vendor:…" at bounding box center [622, 86] width 208 height 37
click at [603, 106] on td "Grabbed PGA PGA Pending 000 PGA Ref. No: TF_250831_PYAURK4S8Q9BDGFYLEE4 Vendor:…" at bounding box center [622, 86] width 208 height 37
copy td ": TF_250831_PYAURK4S8Q9BDGFYLEE4"
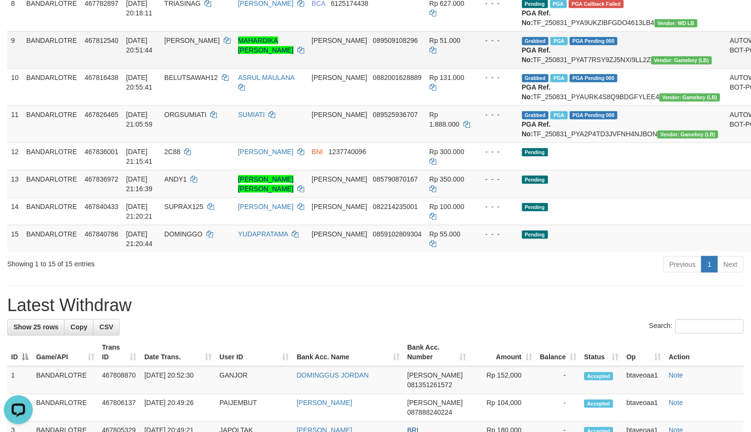
click at [183, 68] on td "[PERSON_NAME]" at bounding box center [197, 49] width 74 height 37
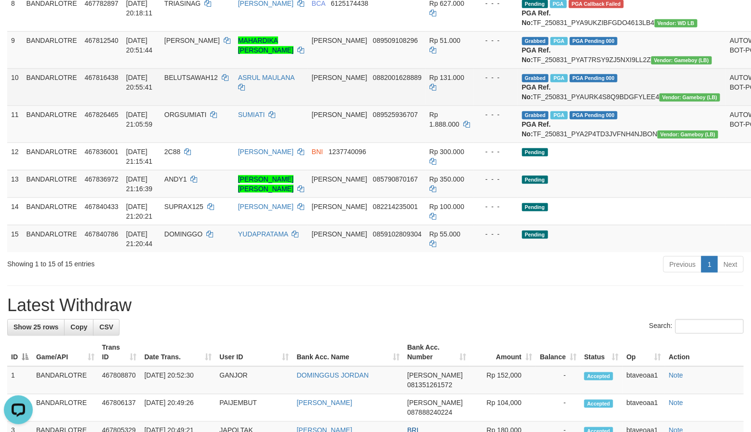
click at [193, 106] on td "BELUTSAWAH12" at bounding box center [197, 86] width 74 height 37
click at [209, 81] on span "BELUTSAWAH12" at bounding box center [190, 78] width 53 height 8
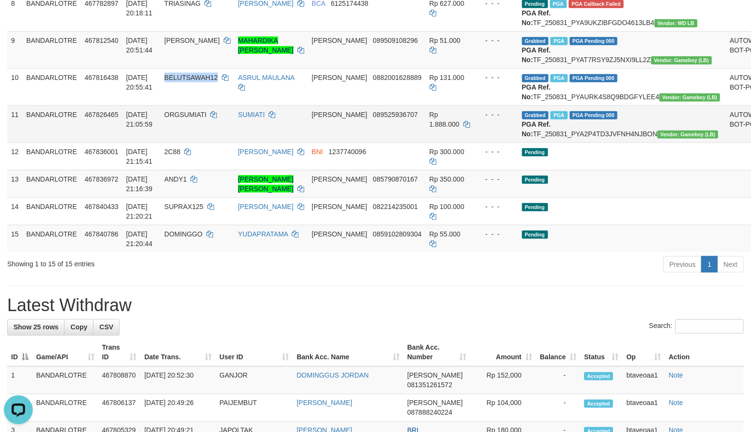
copy span "BELUTSAWAH12"
click at [184, 119] on span "ORGSUMIATI" at bounding box center [185, 115] width 42 height 8
click at [548, 143] on td "Grabbed PGA PGA Pending 000 PGA Ref. No: TF_250831_PYA2P4TD3JVFNH4NJBON Vendor:…" at bounding box center [622, 124] width 208 height 37
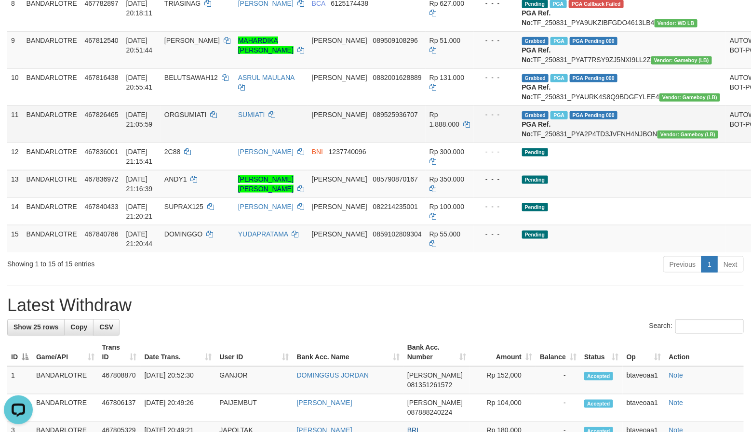
click at [578, 143] on td "Grabbed PGA PGA Pending 000 PGA Ref. No: TF_250831_PYA2P4TD3JVFNH4NJBON Vendor:…" at bounding box center [622, 124] width 208 height 37
copy td "TF_250831_PYA2P4TD3JVFNH4NJBON"
click at [253, 119] on link "SUMIATI" at bounding box center [251, 115] width 27 height 8
click at [187, 143] on td "ORGSUMIATI" at bounding box center [197, 124] width 74 height 37
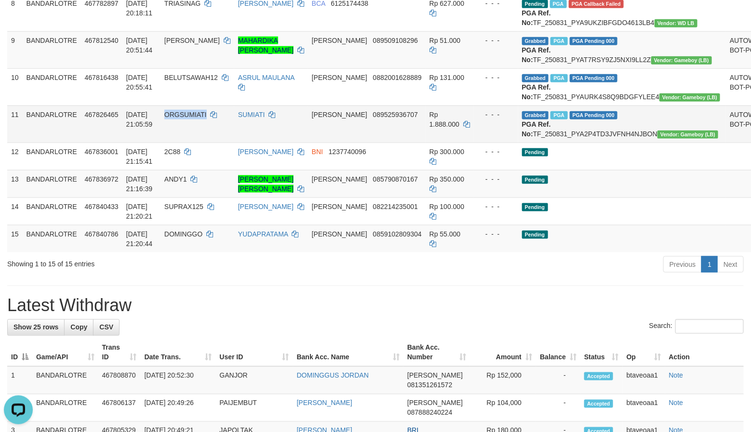
click at [197, 119] on span "ORGSUMIATI" at bounding box center [185, 115] width 42 height 8
copy span "ORGSUMIATI"
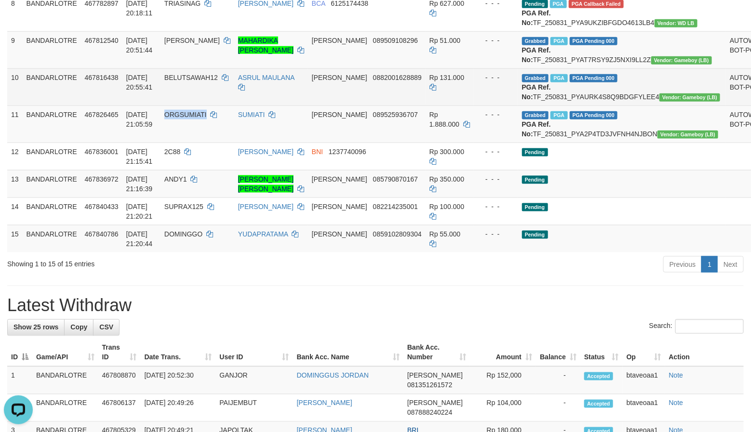
copy span "ORGSUMIATI"
